Goal: Task Accomplishment & Management: Manage account settings

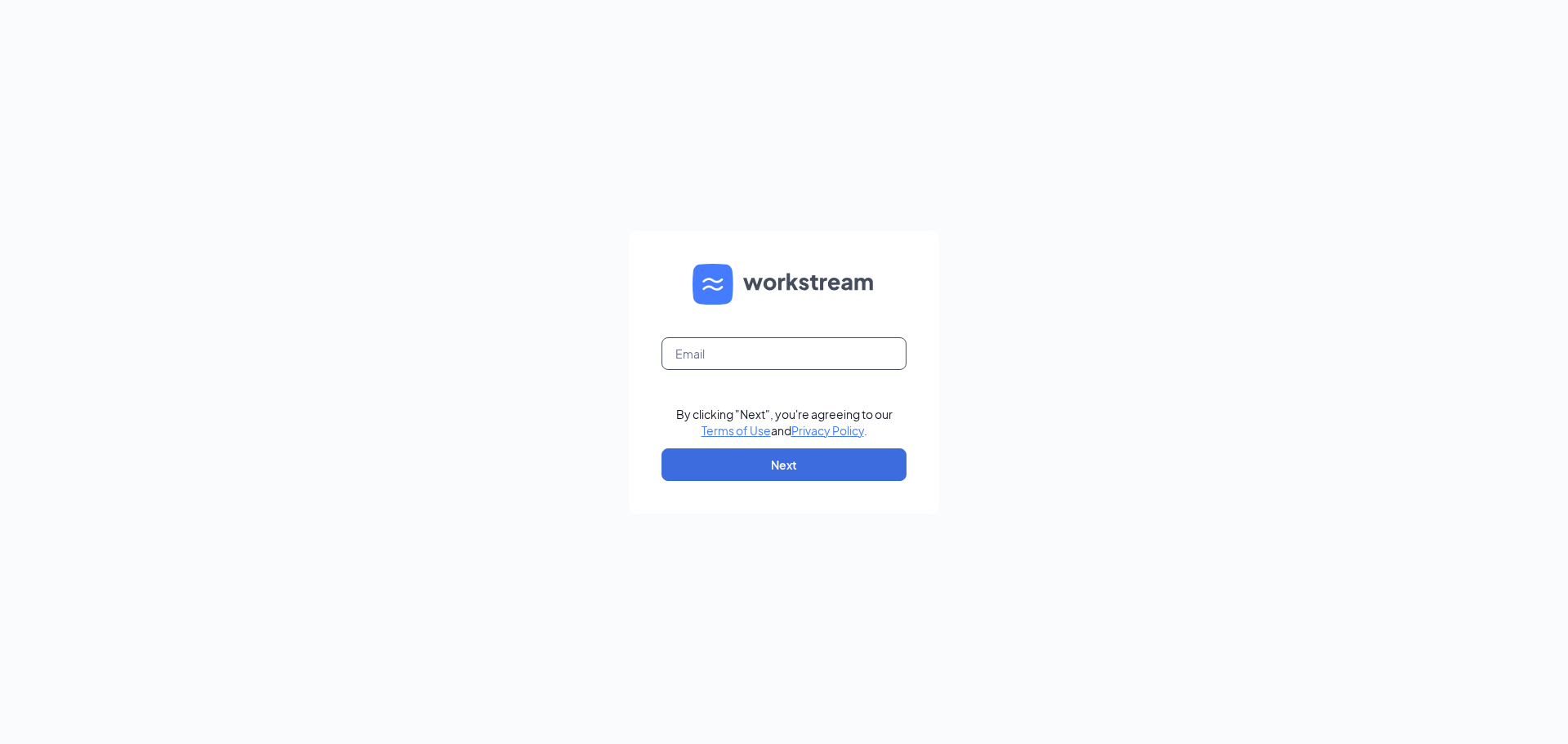
click at [720, 350] on input "text" at bounding box center [783, 353] width 245 height 33
type input "mcw_arbys"
click at [693, 347] on input "text" at bounding box center [783, 353] width 245 height 33
type input "mcw_arbys@outlook.com"
click at [661, 449] on button "Next" at bounding box center [783, 465] width 245 height 33
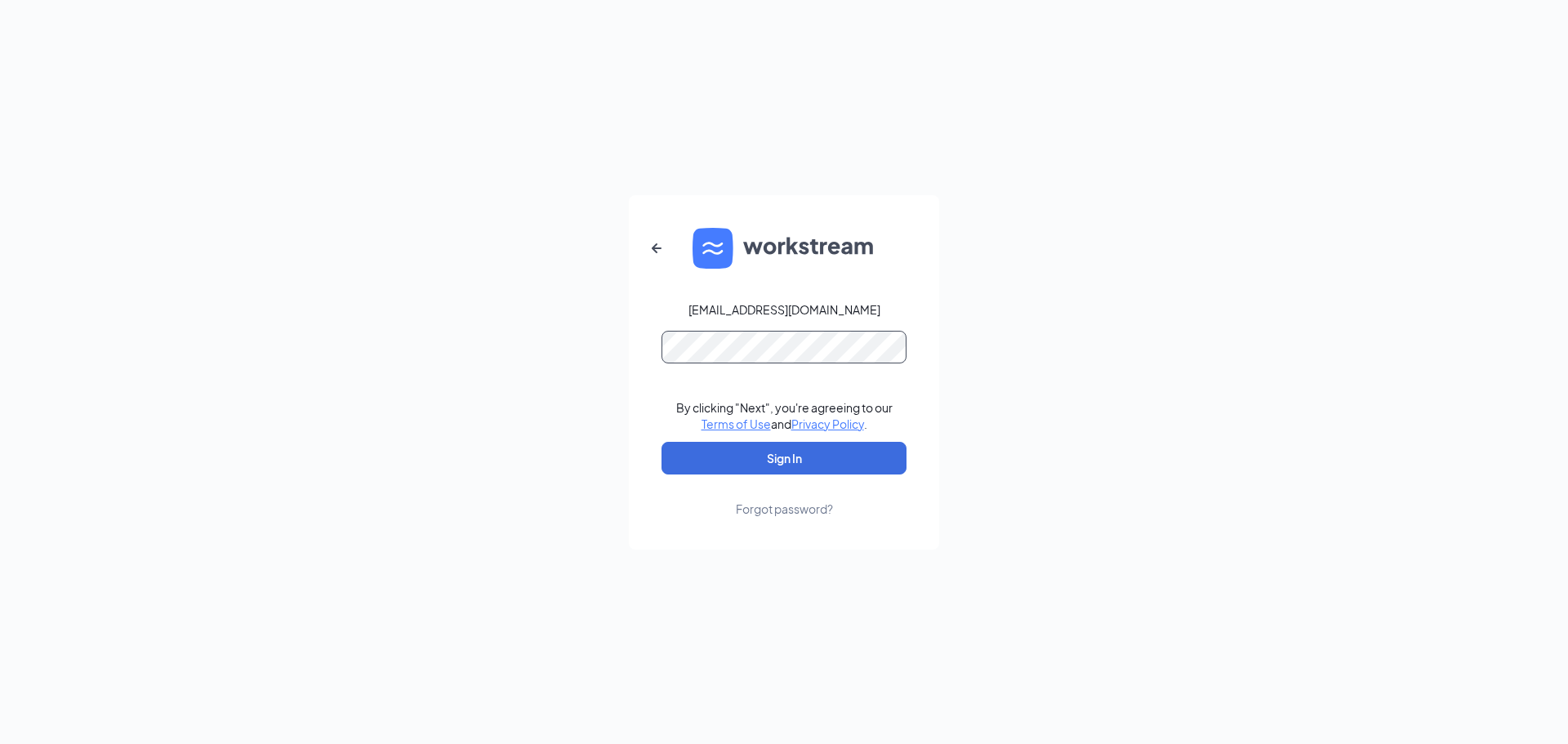
click at [661, 442] on button "Sign In" at bounding box center [783, 458] width 245 height 33
click at [776, 460] on button "Sign In" at bounding box center [783, 458] width 245 height 33
click at [776, 460] on button "Sign In" at bounding box center [783, 458] width 245 height 33
click at [371, 435] on div "mcw_arbys@outlook.com By clicking "Next", you're agreeing to our Terms of Use a…" at bounding box center [784, 372] width 1568 height 744
click at [775, 466] on button "Sign In" at bounding box center [783, 458] width 245 height 33
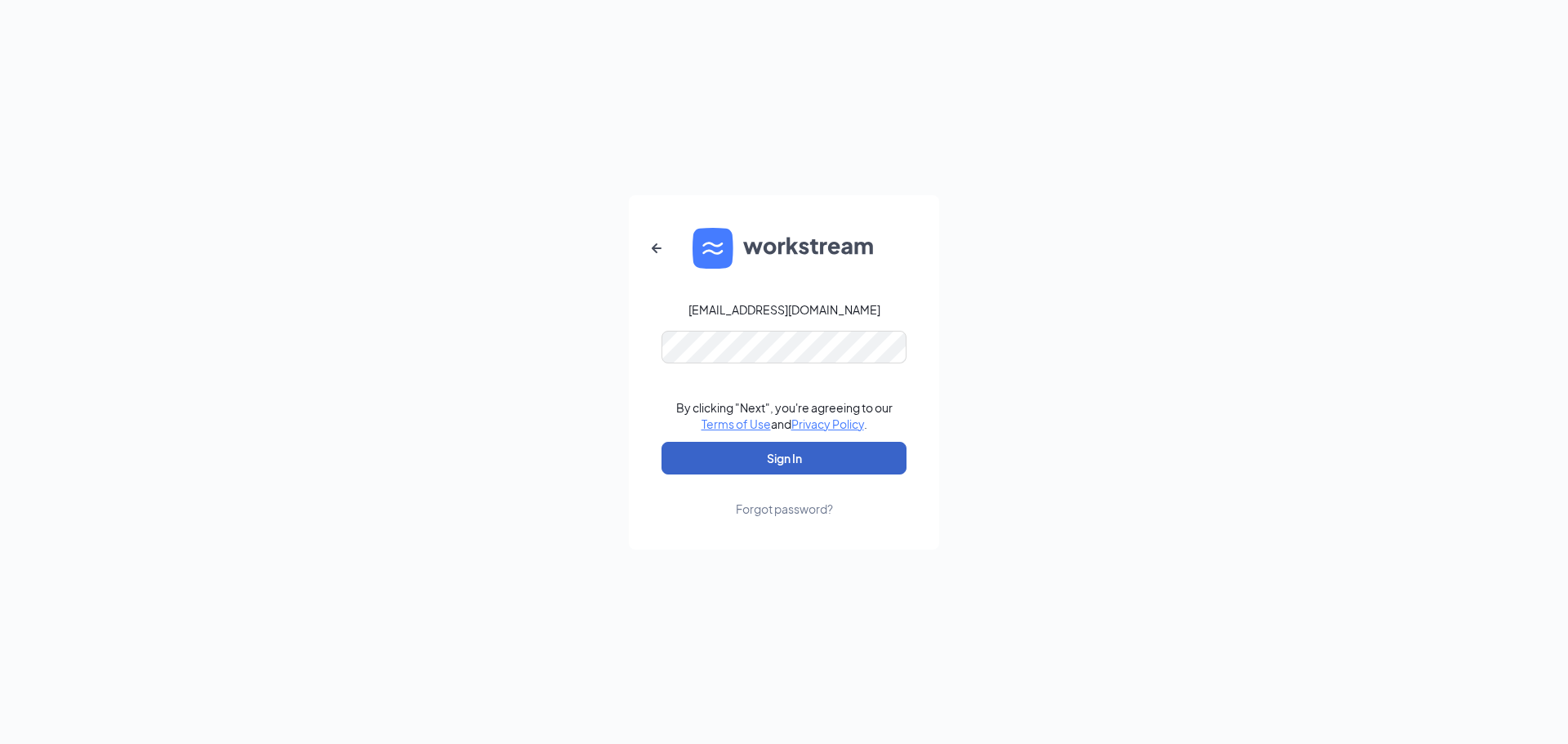
click at [774, 449] on button "Sign In" at bounding box center [783, 458] width 245 height 33
click at [774, 449] on button "submit" at bounding box center [783, 458] width 245 height 33
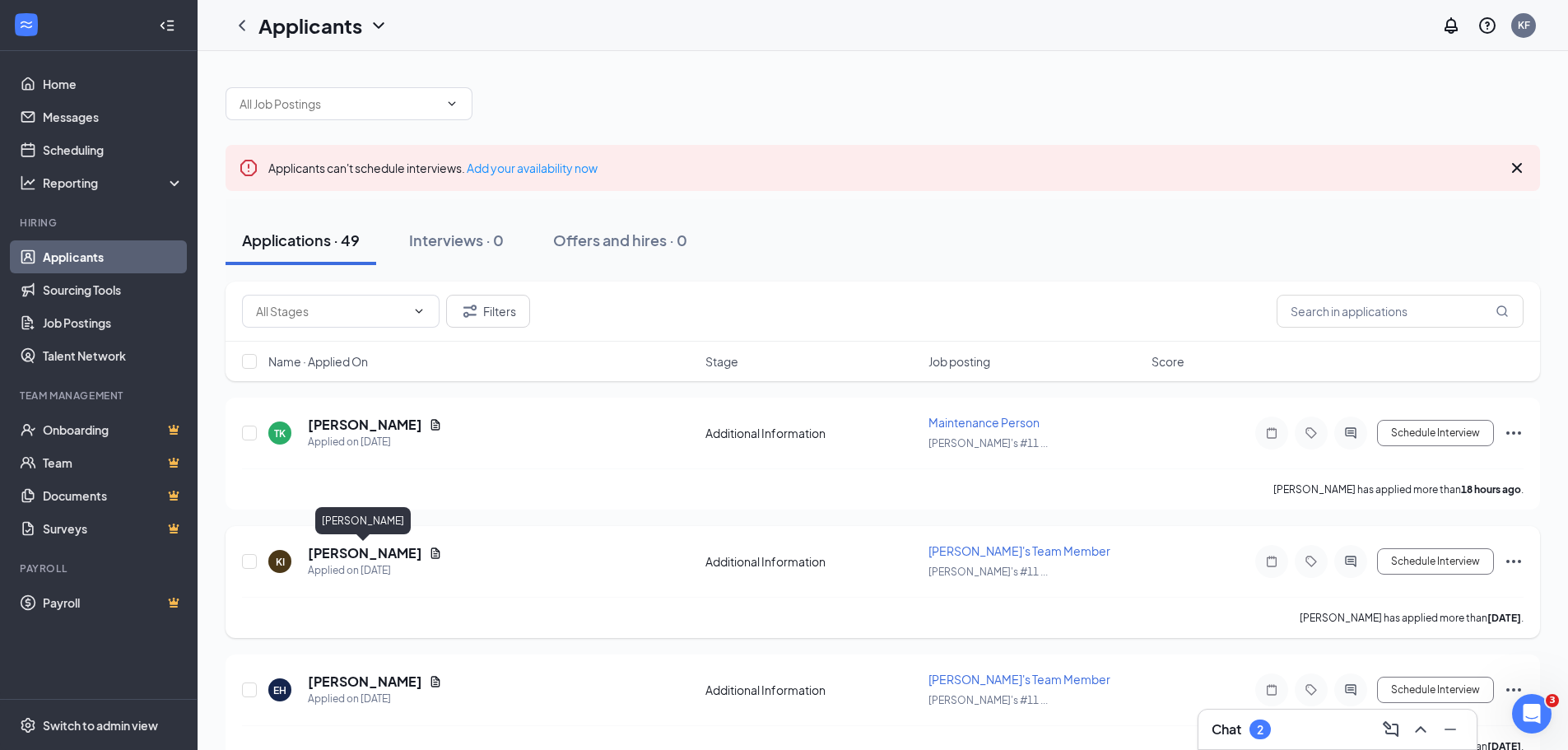
click at [328, 558] on h5 "[PERSON_NAME]" at bounding box center [365, 553] width 114 height 18
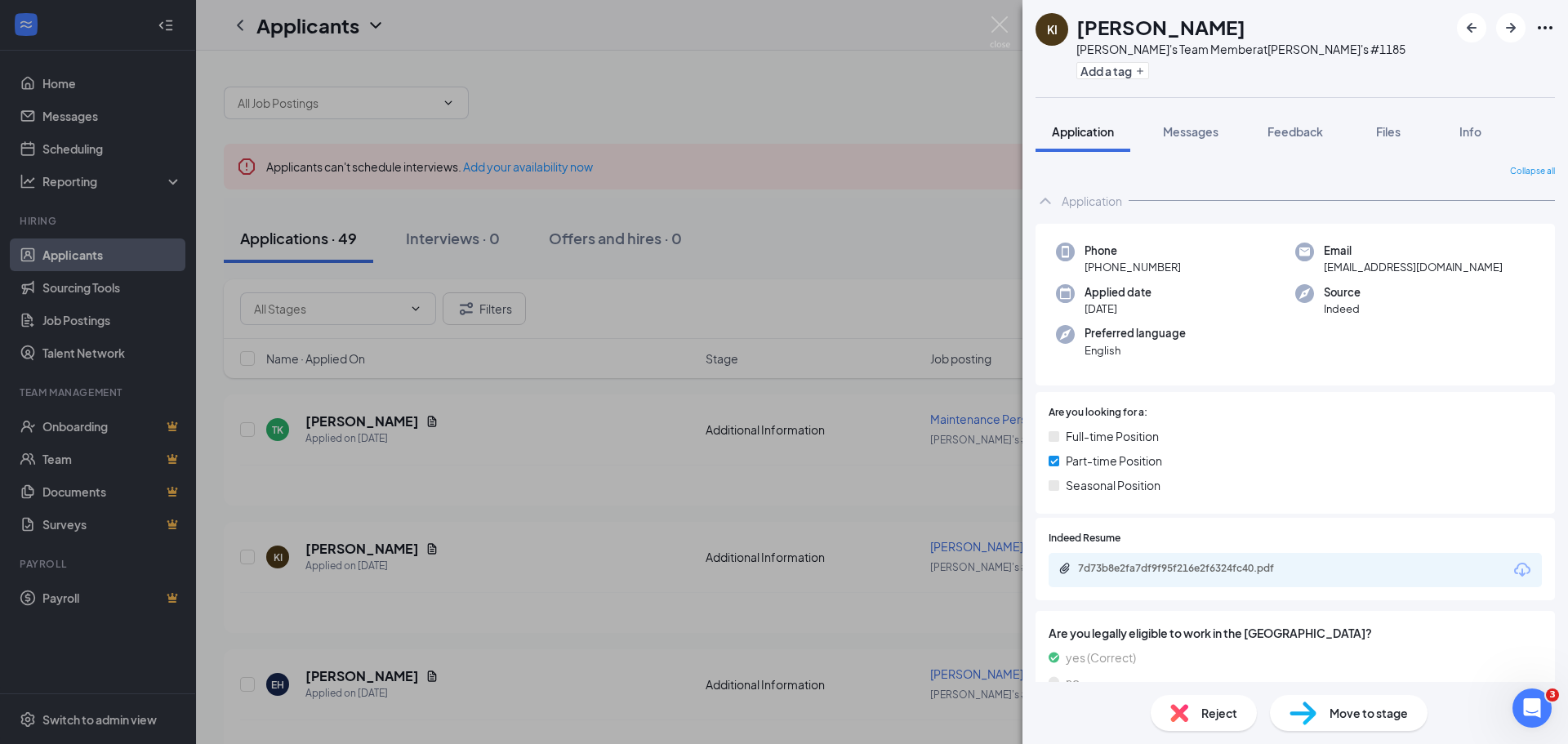
click at [1549, 29] on icon "Ellipses" at bounding box center [1544, 28] width 14 height 3
click at [1430, 70] on link "View full application" at bounding box center [1457, 65] width 177 height 16
drag, startPoint x: 946, startPoint y: 57, endPoint x: 460, endPoint y: 361, distance: 573.2
click at [945, 62] on div "KI Kendall IRLAND Arby's Team Member at Gaylord Arby's #1185 Add a tag Applicat…" at bounding box center [784, 372] width 1568 height 744
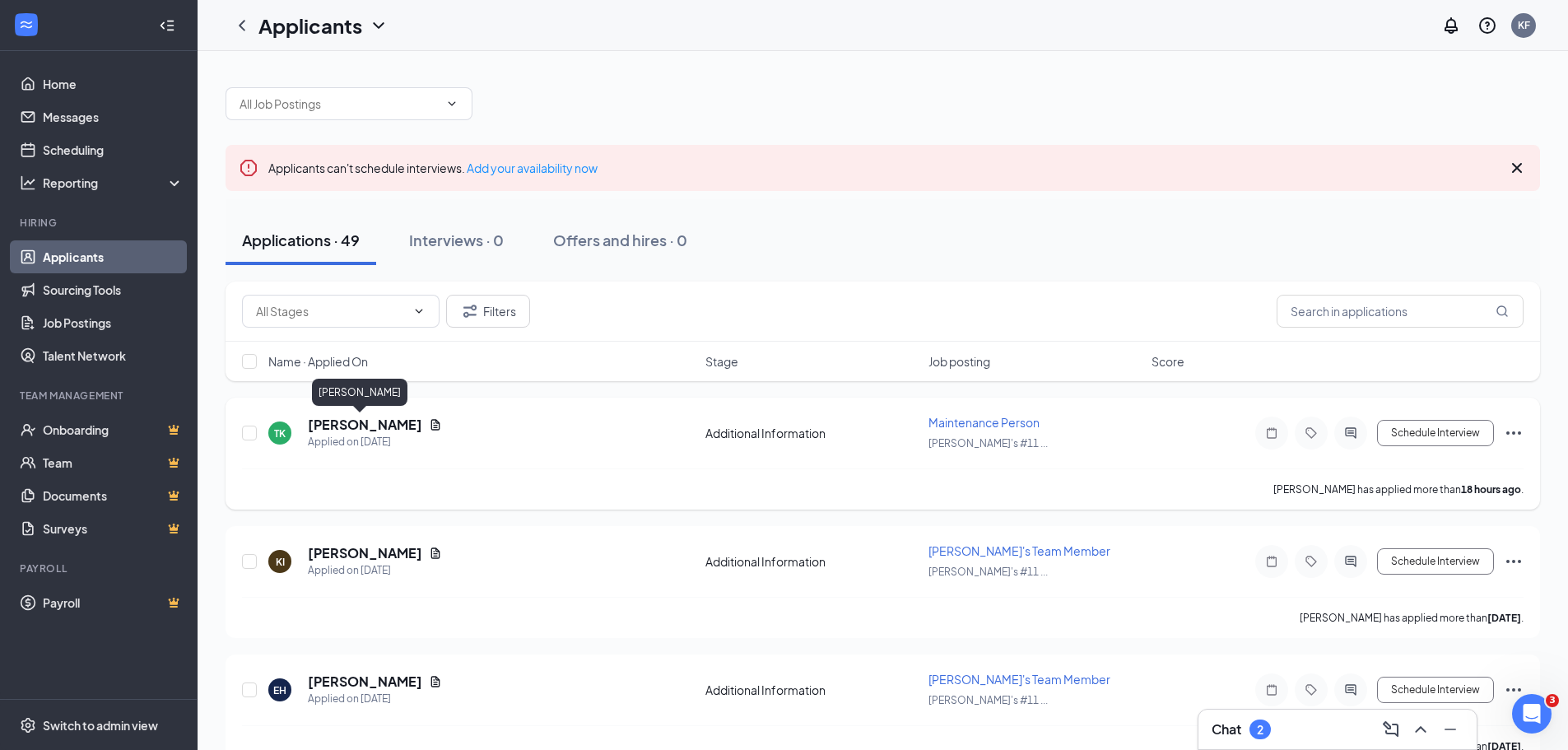
click at [341, 428] on h5 "Thomas Kirk" at bounding box center [365, 424] width 114 height 18
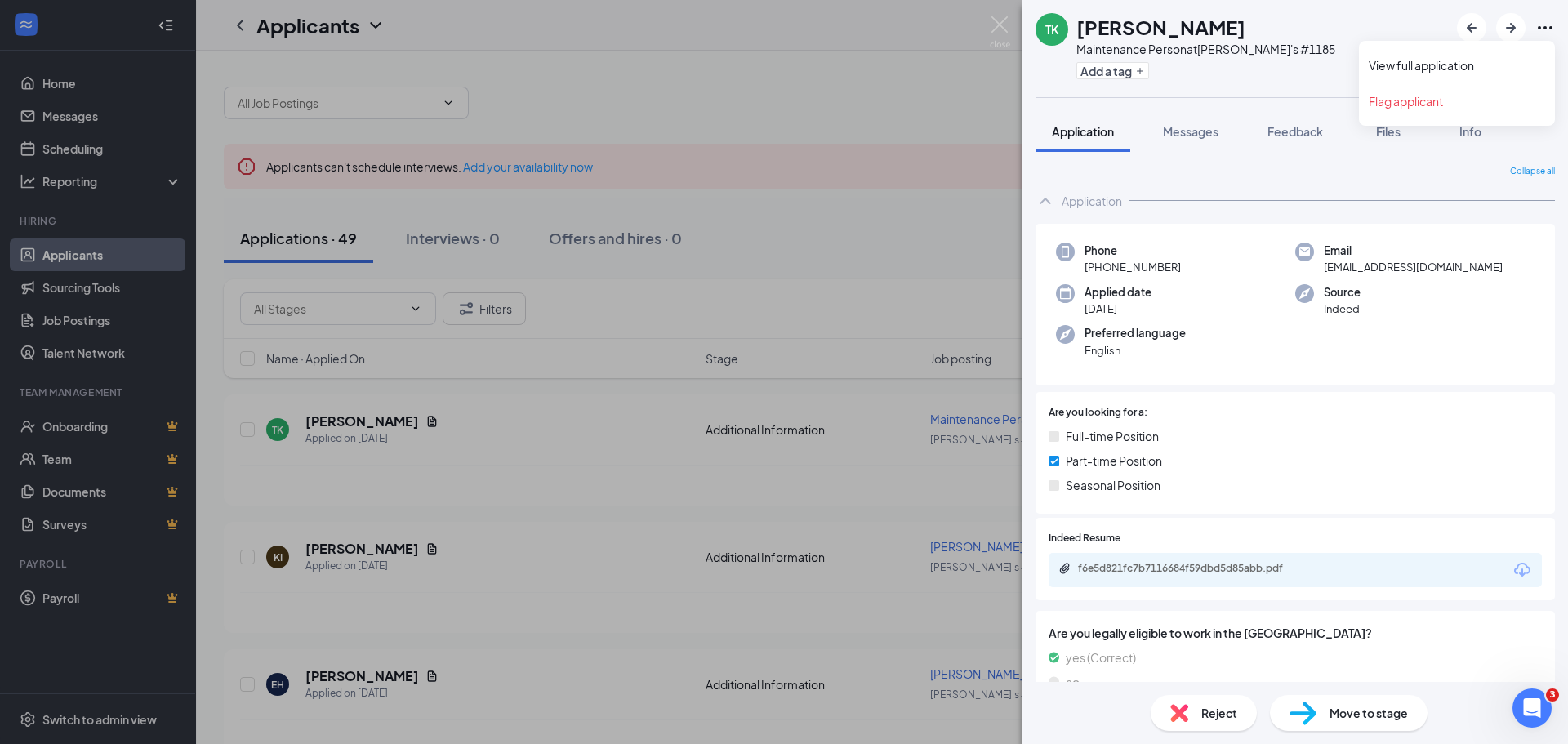
drag, startPoint x: 1554, startPoint y: 19, endPoint x: 1544, endPoint y: 10, distance: 13.5
click at [1554, 18] on icon "Ellipses" at bounding box center [1544, 27] width 19 height 19
click at [1537, 35] on icon "Ellipses" at bounding box center [1544, 27] width 19 height 19
click at [1441, 69] on link "View full application" at bounding box center [1457, 65] width 177 height 16
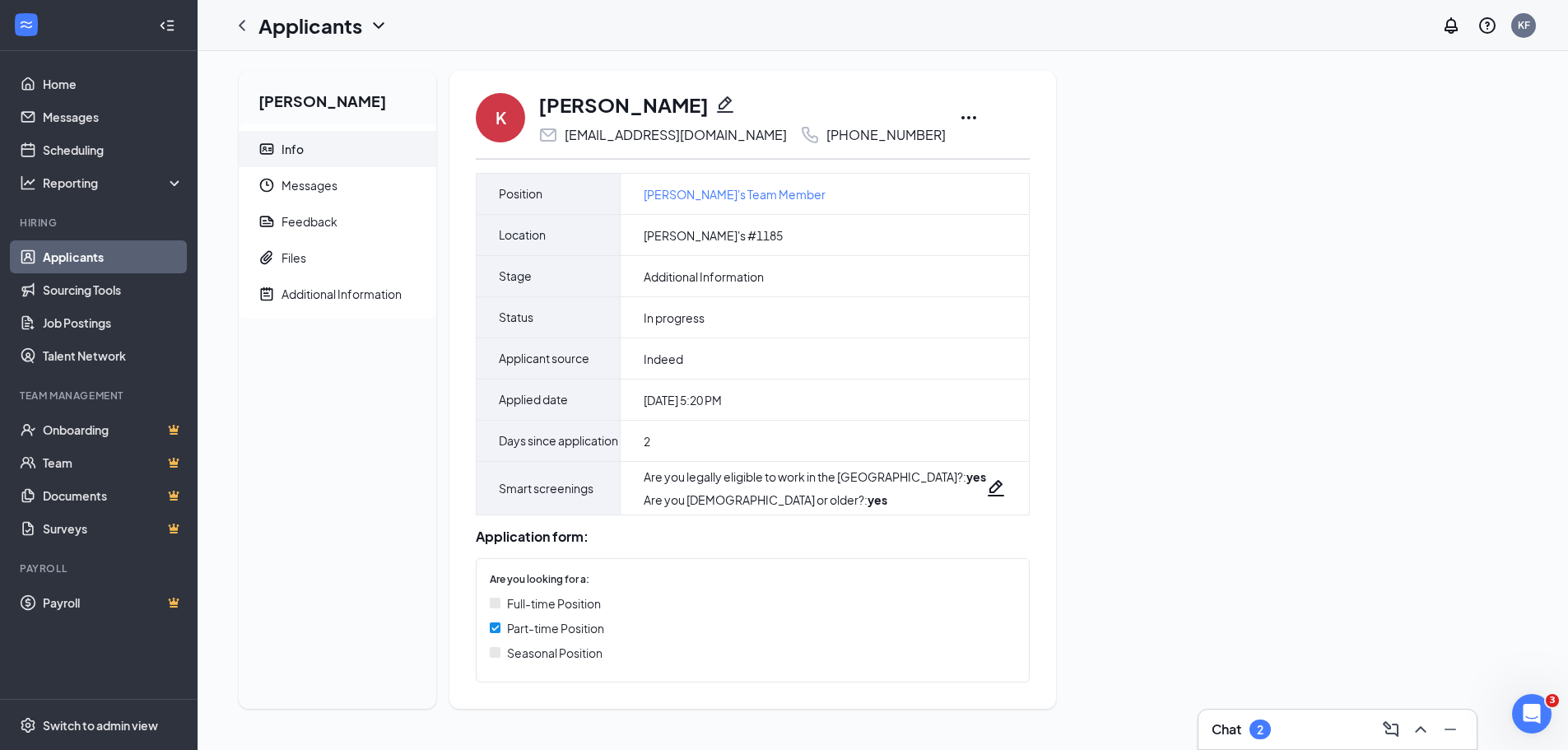
click at [921, 113] on div "K [PERSON_NAME] [EMAIL_ADDRESS][DOMAIN_NAME] [PHONE_NUMBER]" at bounding box center [752, 118] width 554 height 54
click at [962, 119] on icon "Ellipses" at bounding box center [968, 118] width 14 height 3
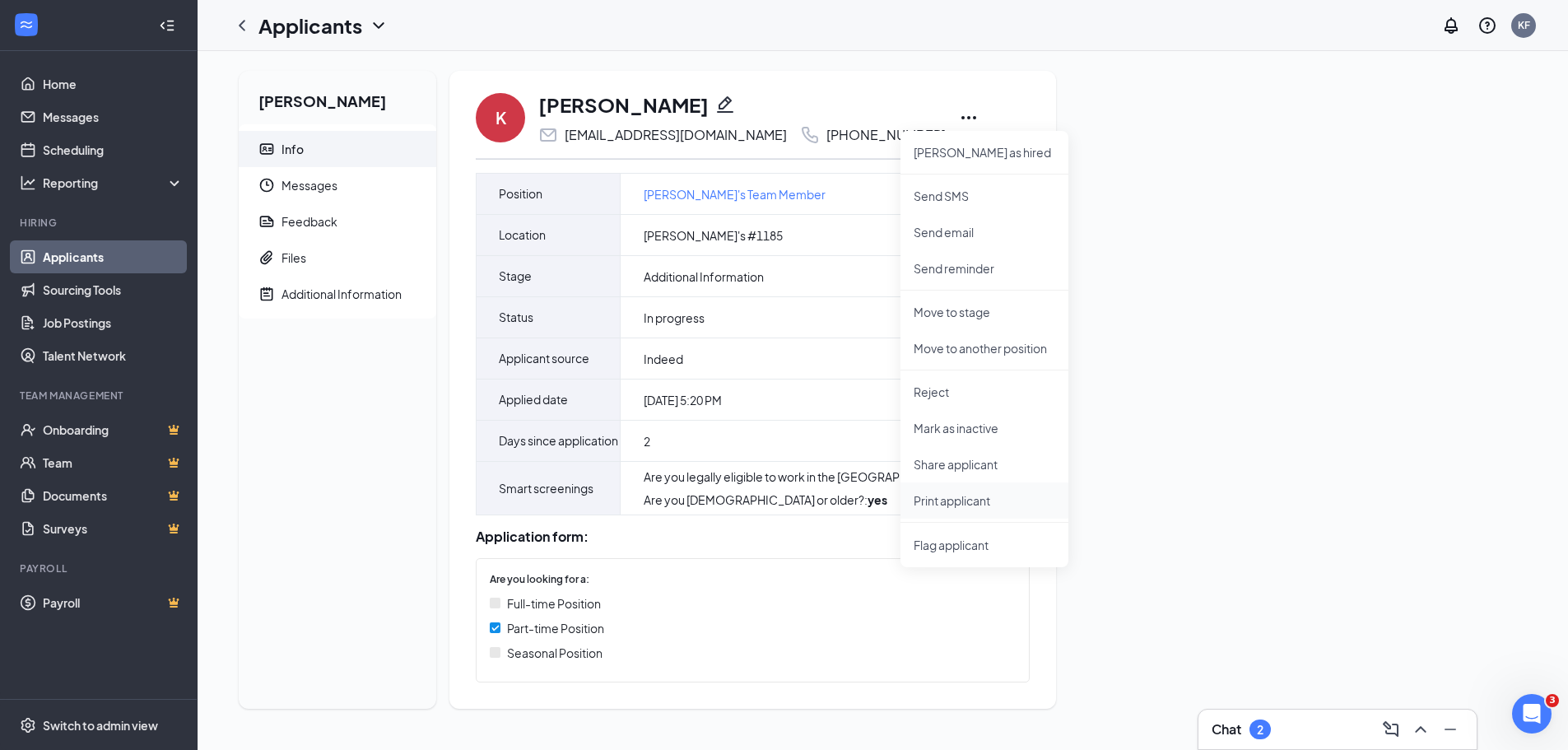
click at [946, 501] on p "Print applicant" at bounding box center [985, 500] width 142 height 16
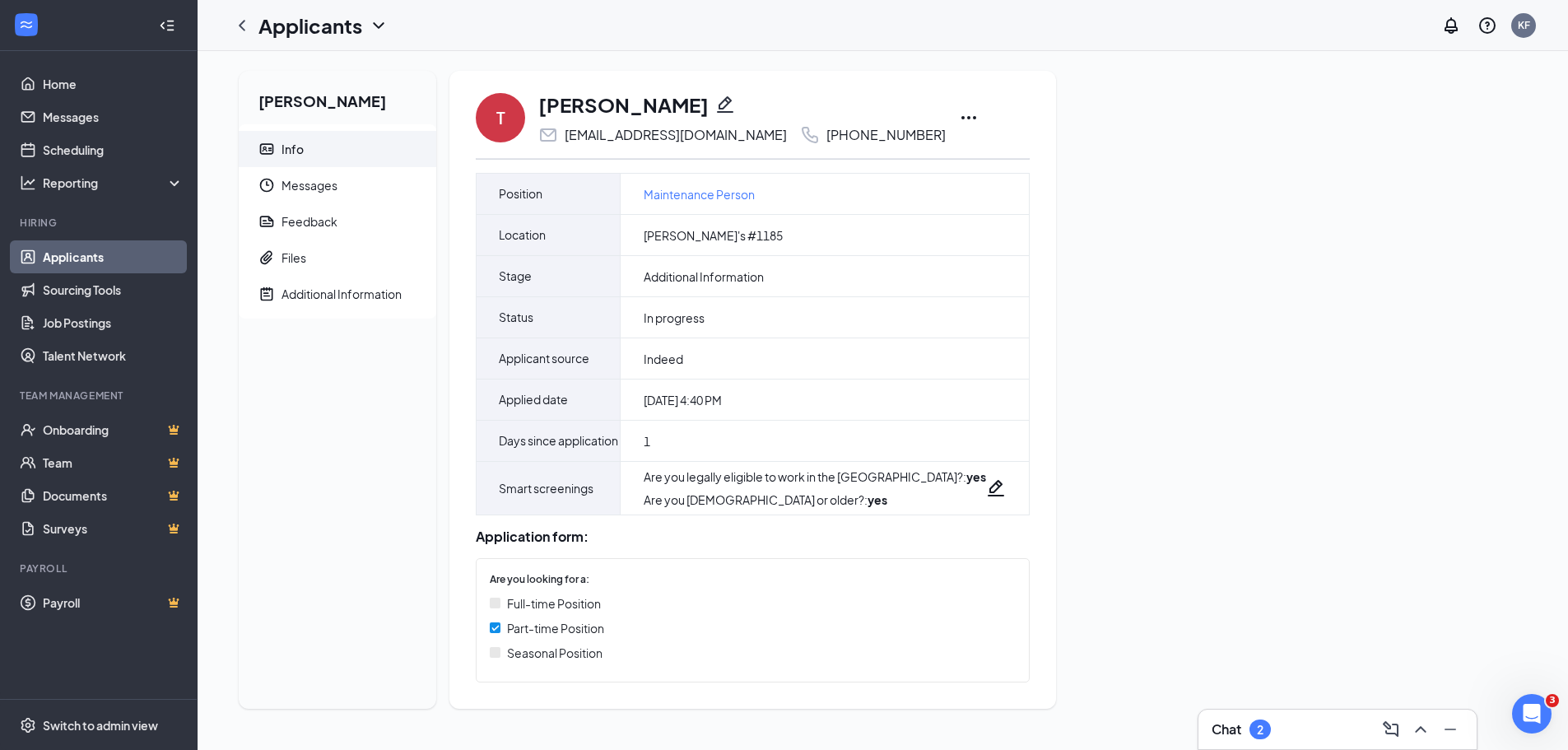
click at [963, 115] on icon "Ellipses" at bounding box center [968, 117] width 20 height 20
click at [993, 506] on p "Print applicant" at bounding box center [1040, 500] width 142 height 16
